Goal: Book appointment/travel/reservation

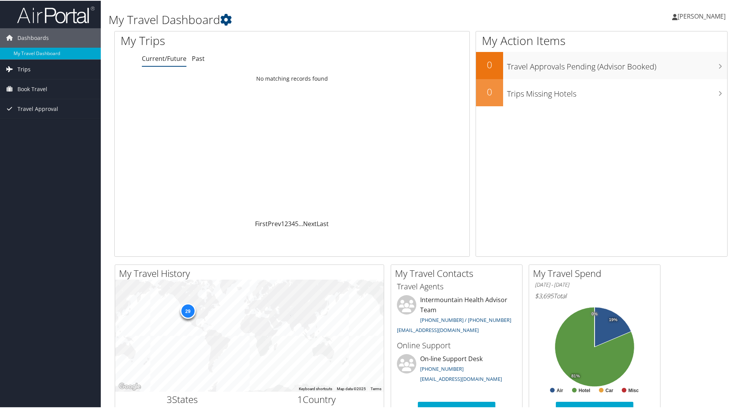
click at [20, 67] on span "Trips" at bounding box center [23, 68] width 13 height 19
drag, startPoint x: 31, startPoint y: 123, endPoint x: 110, endPoint y: 147, distance: 82.5
click at [31, 123] on span "Book Travel" at bounding box center [32, 123] width 30 height 19
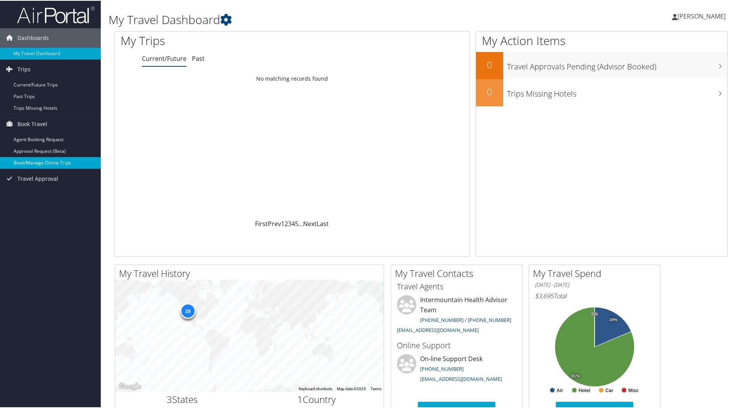
click at [41, 161] on link "Book/Manage Online Trips" at bounding box center [50, 162] width 101 height 12
